Goal: Answer question/provide support: Share knowledge or assist other users

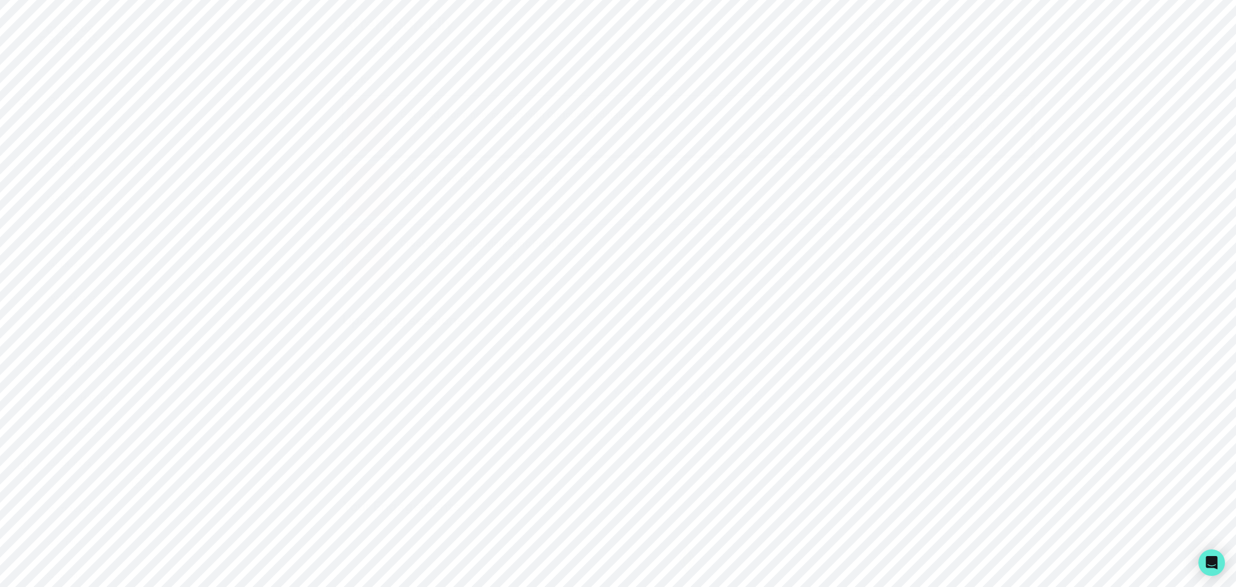
click at [74, 461] on p "Admin Data" at bounding box center [68, 464] width 45 height 9
click at [356, 110] on input "Search user by name or email" at bounding box center [688, 114] width 1016 height 28
type input "[PERSON_NAME]"
click at [255, 221] on button "[PERSON_NAME]" at bounding box center [257, 223] width 72 height 11
click at [720, 309] on p "Engagements" at bounding box center [728, 305] width 61 height 13
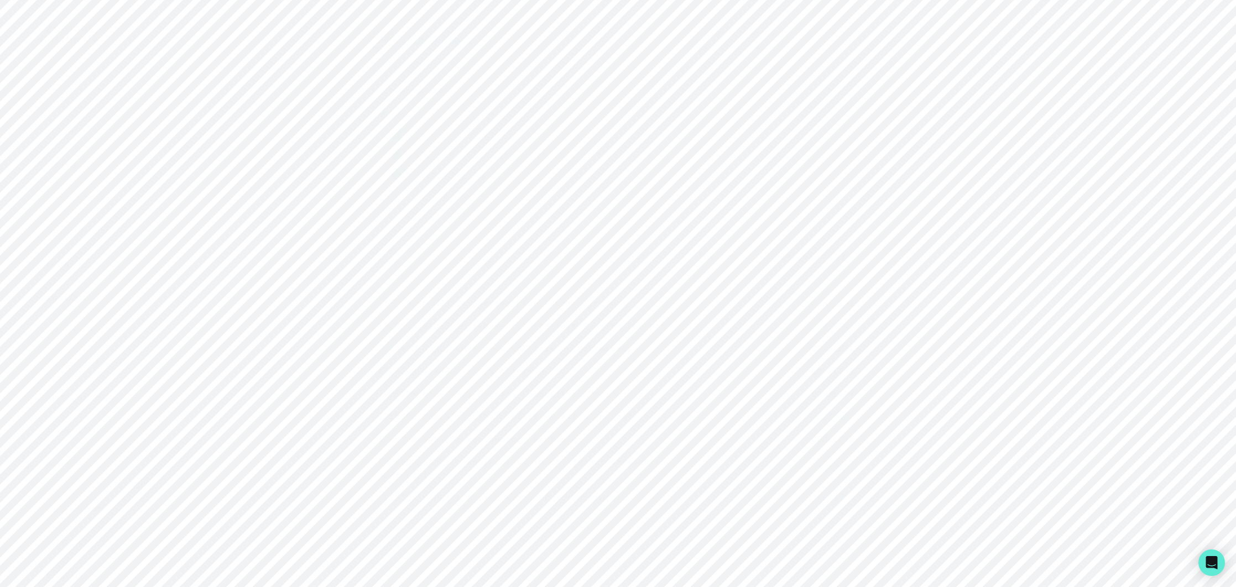
scroll to position [52, 0]
click at [591, 500] on p "[PERSON_NAME]'s Blog Creation Passion Project" at bounding box center [530, 496] width 304 height 13
click at [727, 339] on link "View Hubspot Deal" at bounding box center [842, 351] width 309 height 31
drag, startPoint x: 71, startPoint y: 466, endPoint x: 432, endPoint y: 204, distance: 445.5
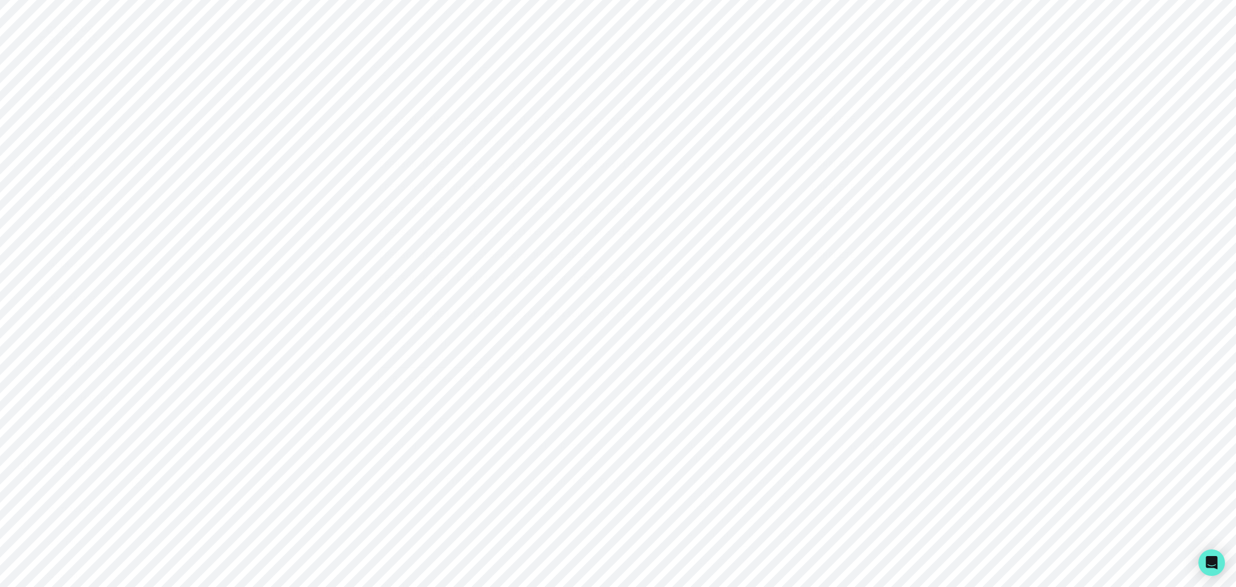
click at [81, 460] on p "Admin Data" at bounding box center [68, 464] width 45 height 9
click at [360, 106] on input "Search user by name or email" at bounding box center [688, 114] width 1016 height 28
paste input "[EMAIL_ADDRESS][DOMAIN_NAME]"
type input "[EMAIL_ADDRESS][DOMAIN_NAME]"
click at [227, 257] on button "Impersonate" at bounding box center [233, 259] width 88 height 23
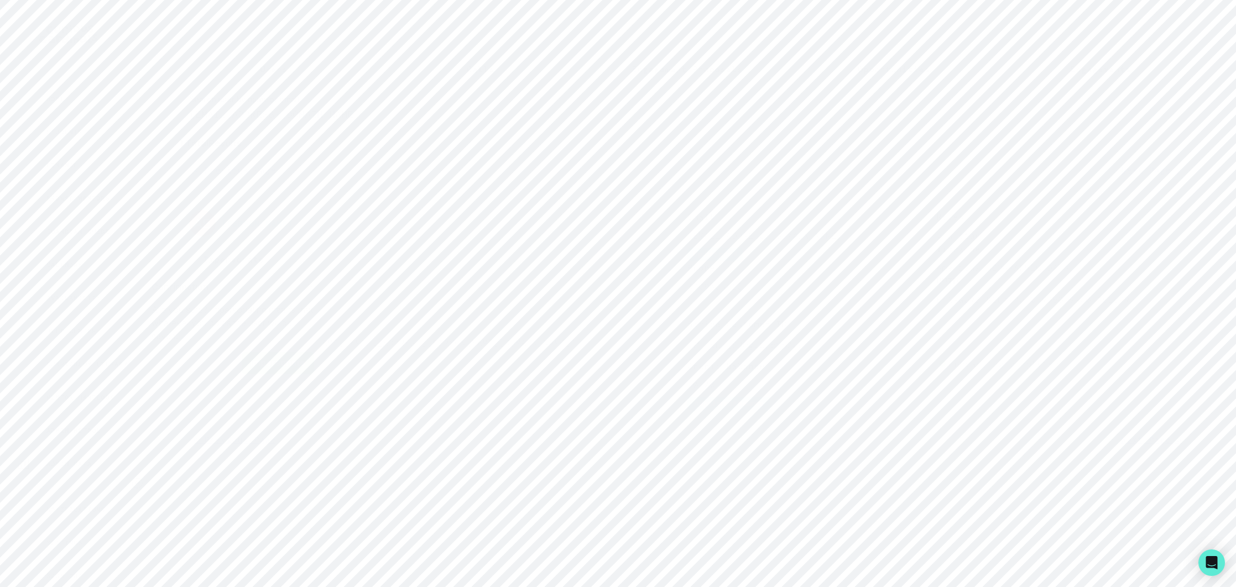
click at [280, 357] on button "Impersonate" at bounding box center [278, 363] width 72 height 22
